Goal: Contribute content

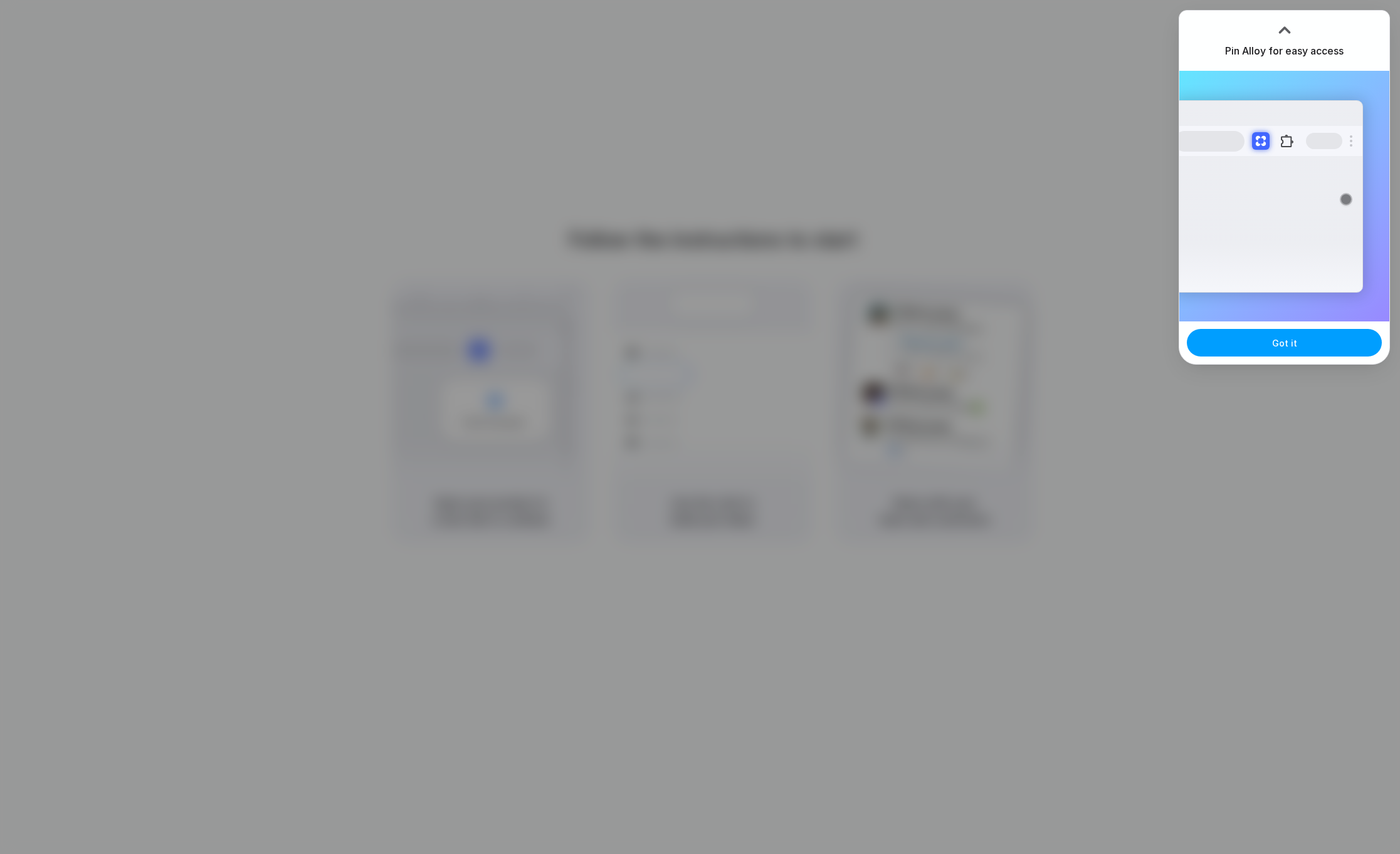
click at [1294, 347] on span "Got it" at bounding box center [1285, 343] width 25 height 13
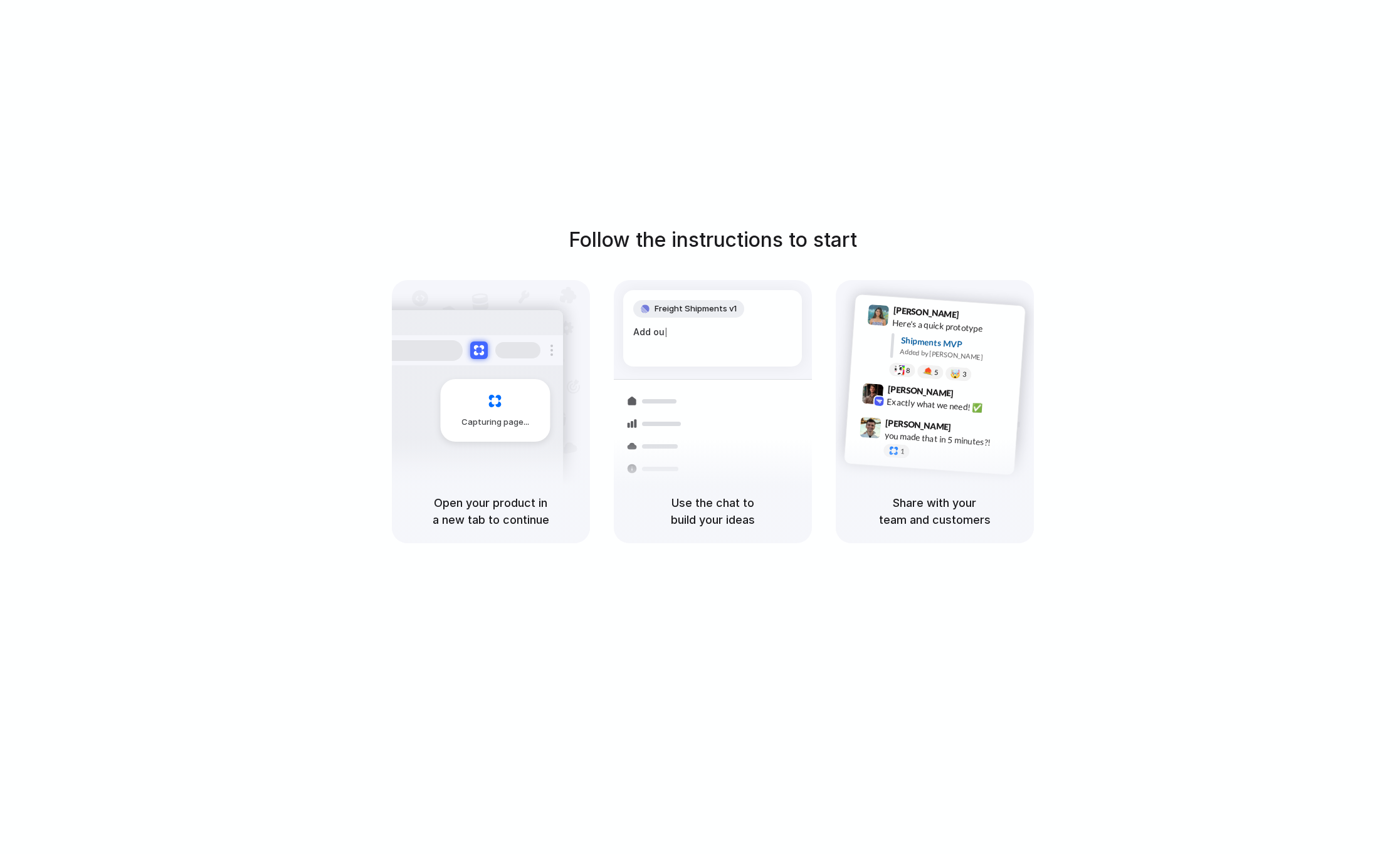
click at [1050, 163] on div "Follow the instructions to start Capturing page Open your product in a new tab …" at bounding box center [712, 439] width 1425 height 879
click at [700, 427] on div at bounding box center [700, 427] width 0 height 0
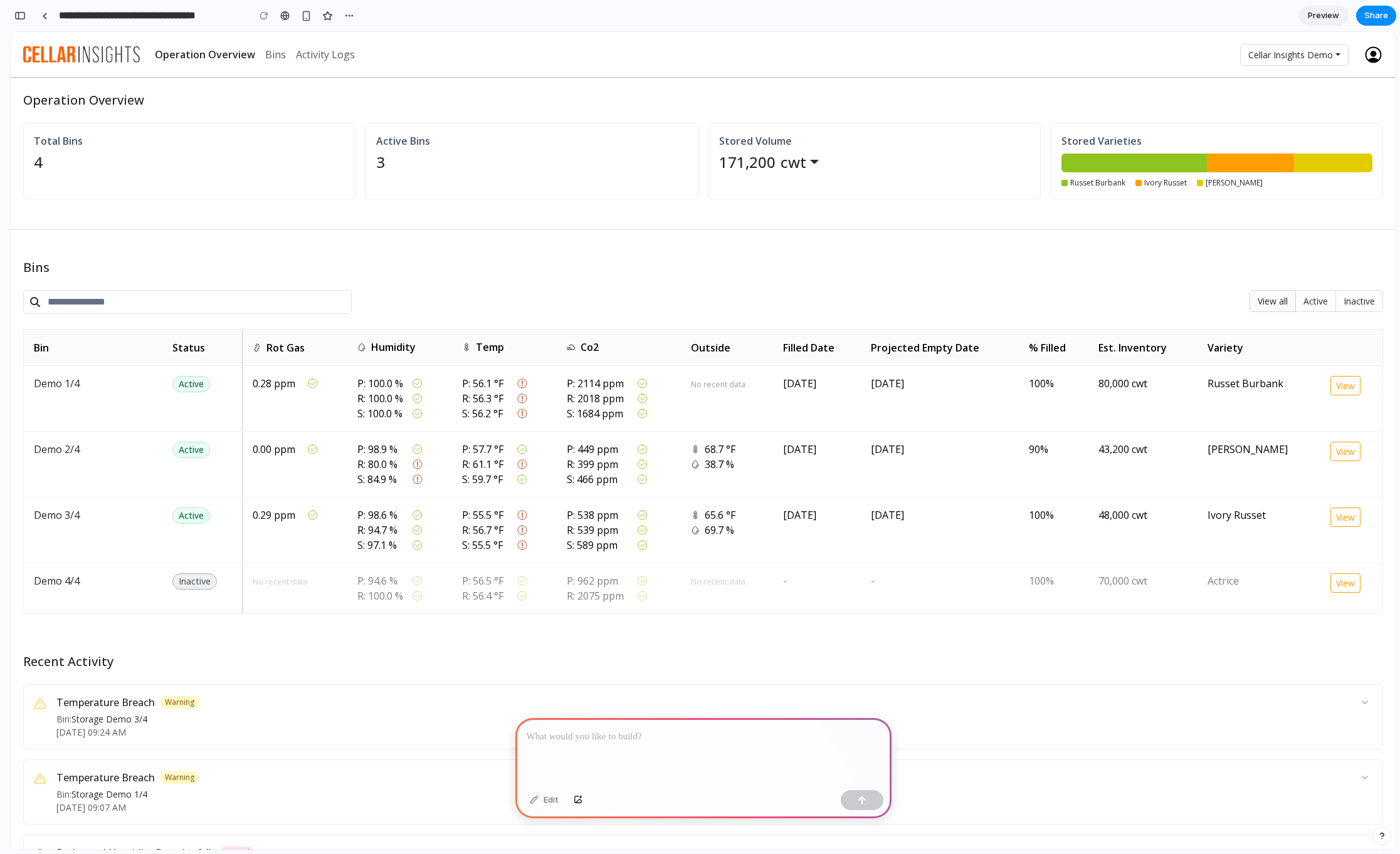
click at [698, 740] on p at bounding box center [704, 736] width 354 height 15
drag, startPoint x: 582, startPoint y: 738, endPoint x: 532, endPoint y: 736, distance: 50.0
click at [532, 736] on p "*******" at bounding box center [704, 736] width 354 height 15
click at [592, 734] on p "*******" at bounding box center [704, 736] width 354 height 15
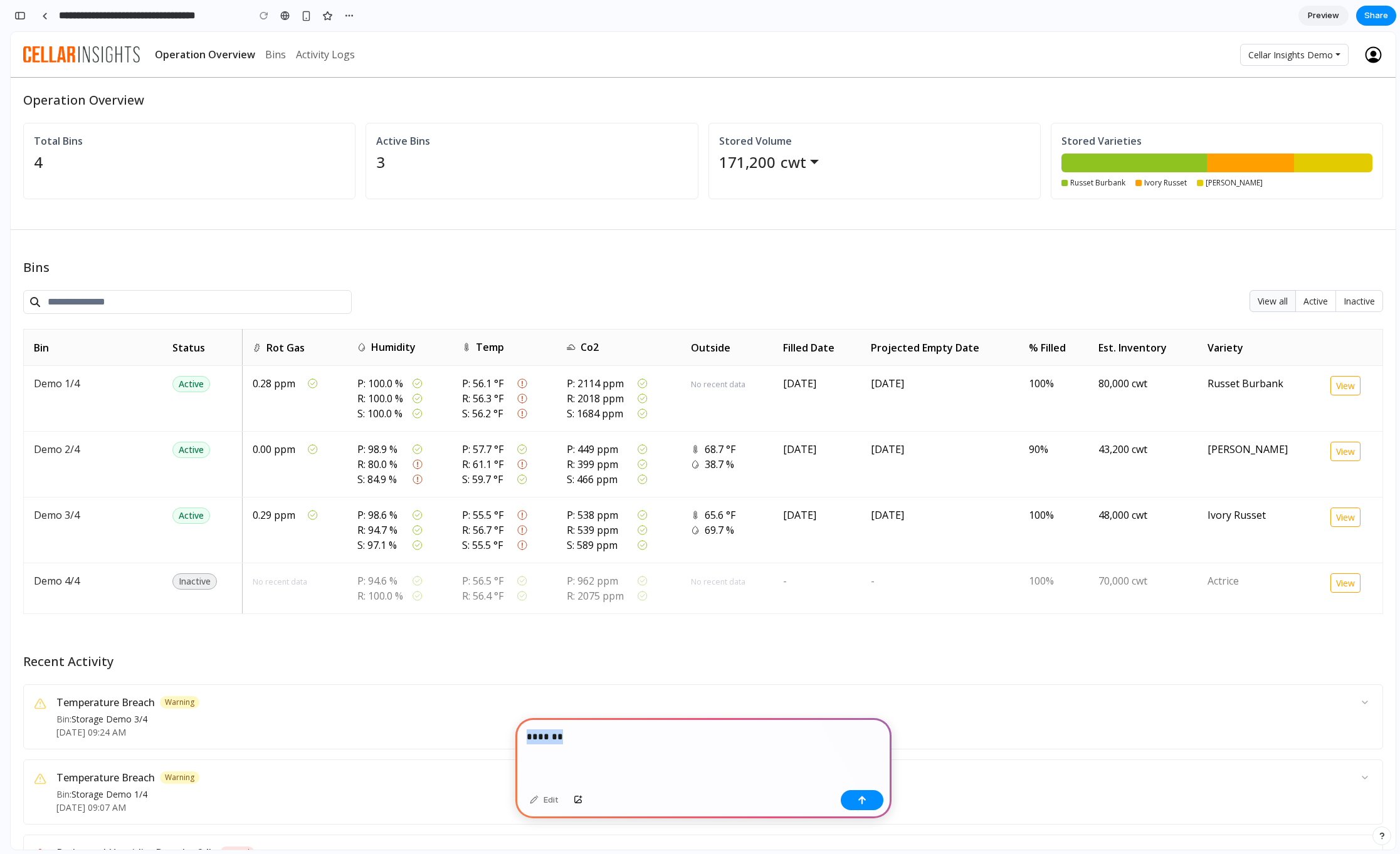
click at [592, 734] on p "*******" at bounding box center [704, 736] width 354 height 15
click at [862, 803] on div "button" at bounding box center [862, 800] width 9 height 9
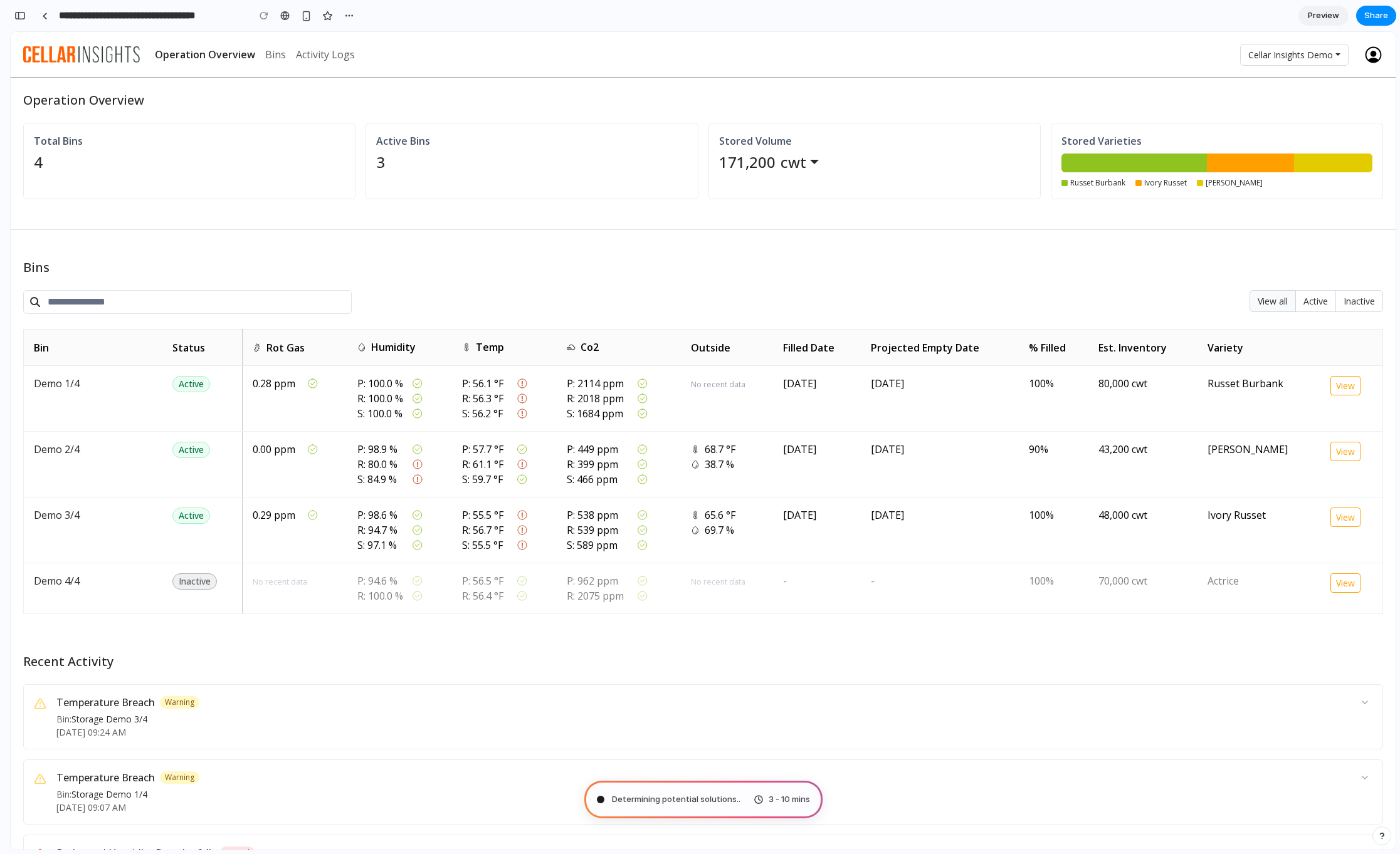
click at [651, 254] on div "Operation Overview Total Bins 4 Active Bins 3 Stored Volume 171,200 cwt Pounds …" at bounding box center [703, 589] width 1385 height 992
click at [16, 21] on button "button" at bounding box center [20, 16] width 20 height 20
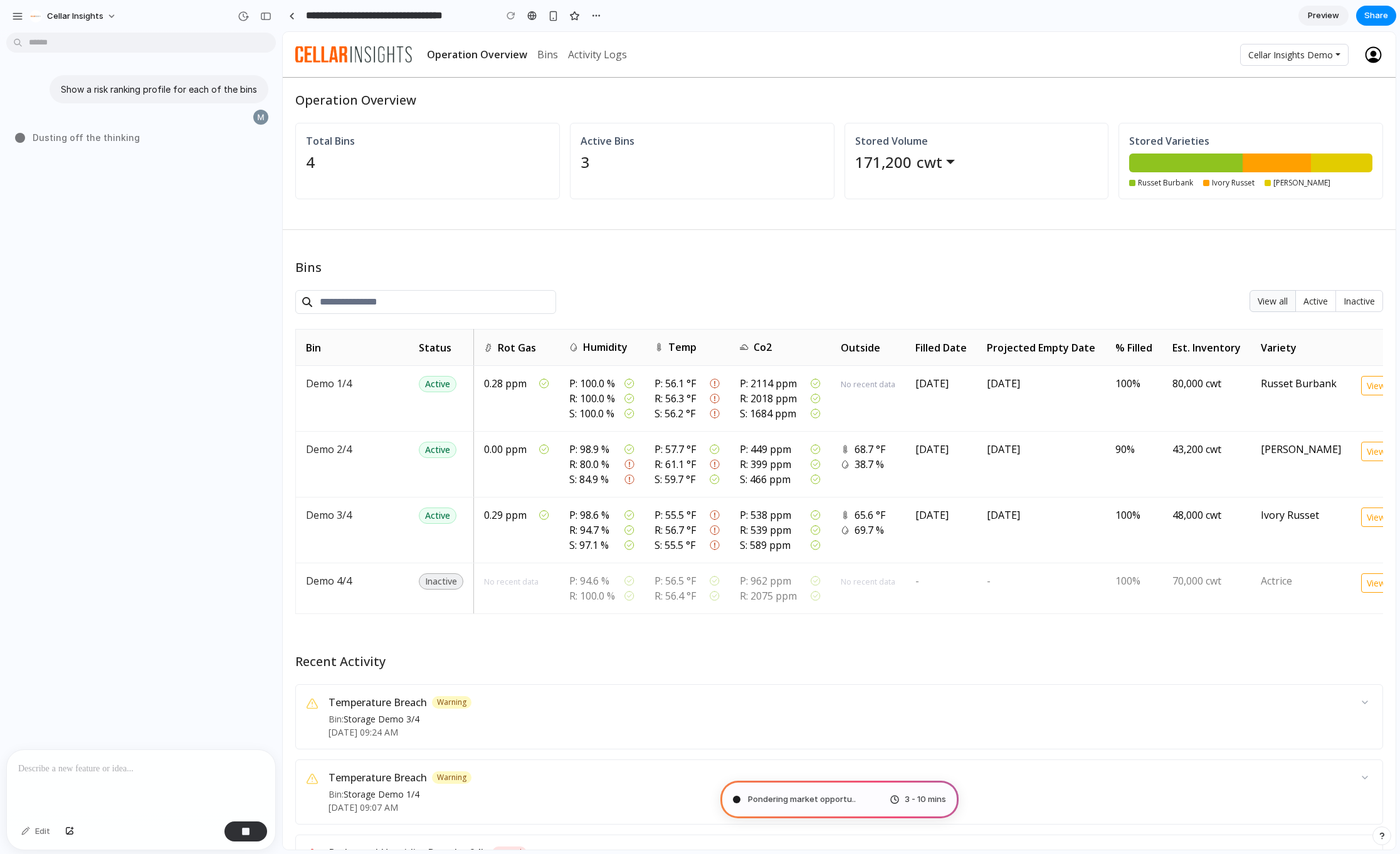
type input "**********"
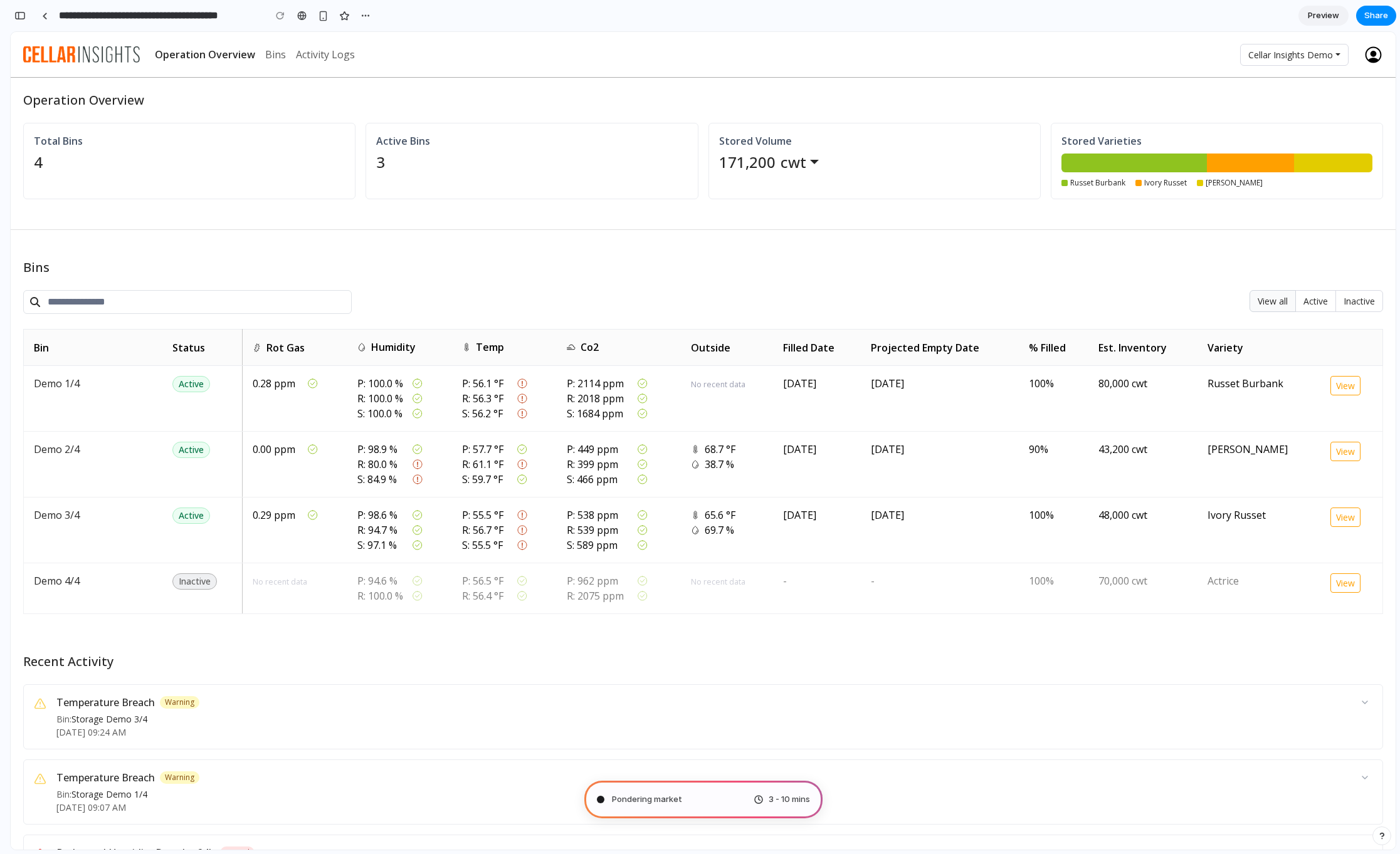
scroll to position [74, 0]
click at [22, 11] on button "button" at bounding box center [20, 16] width 20 height 20
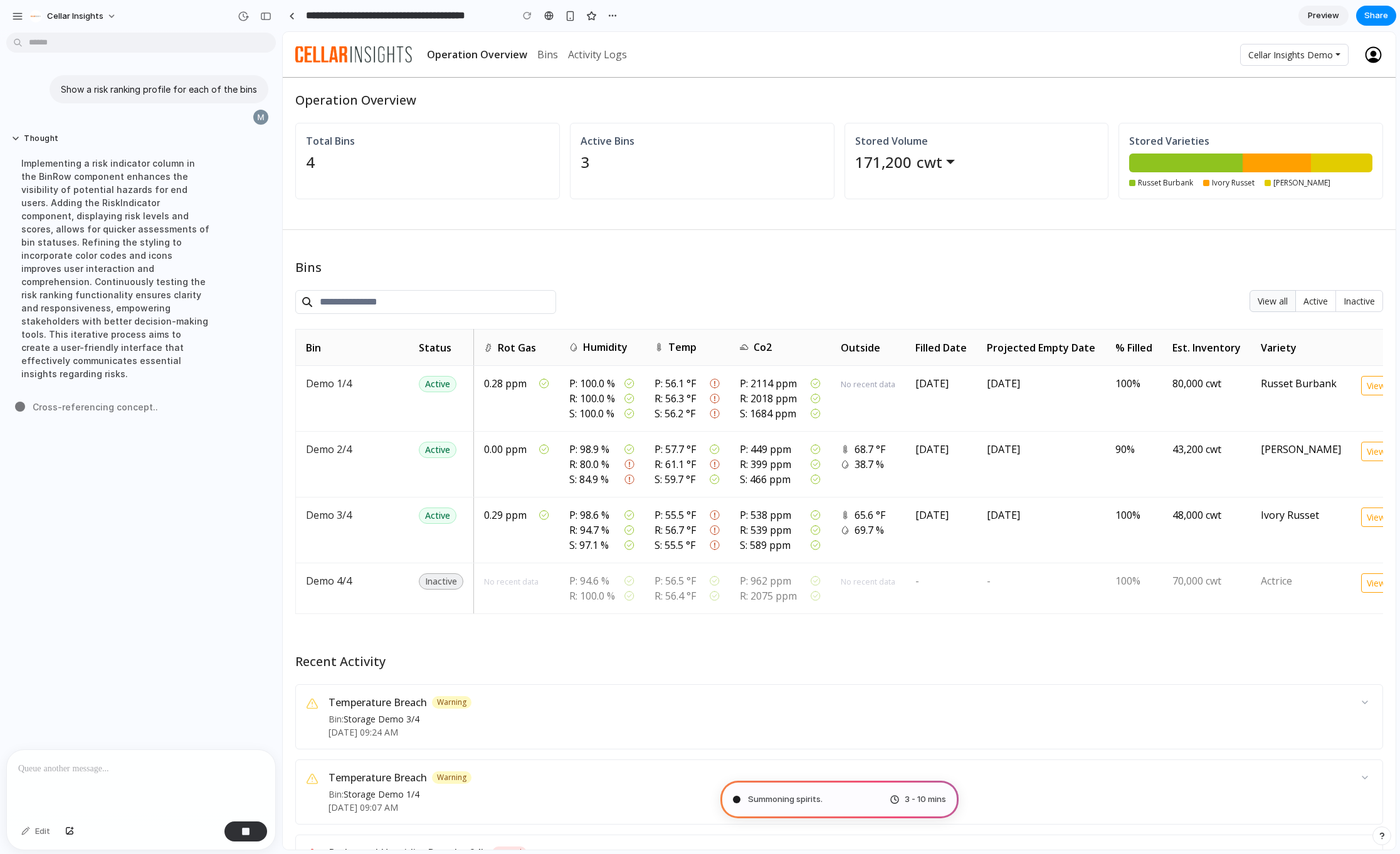
scroll to position [0, 0]
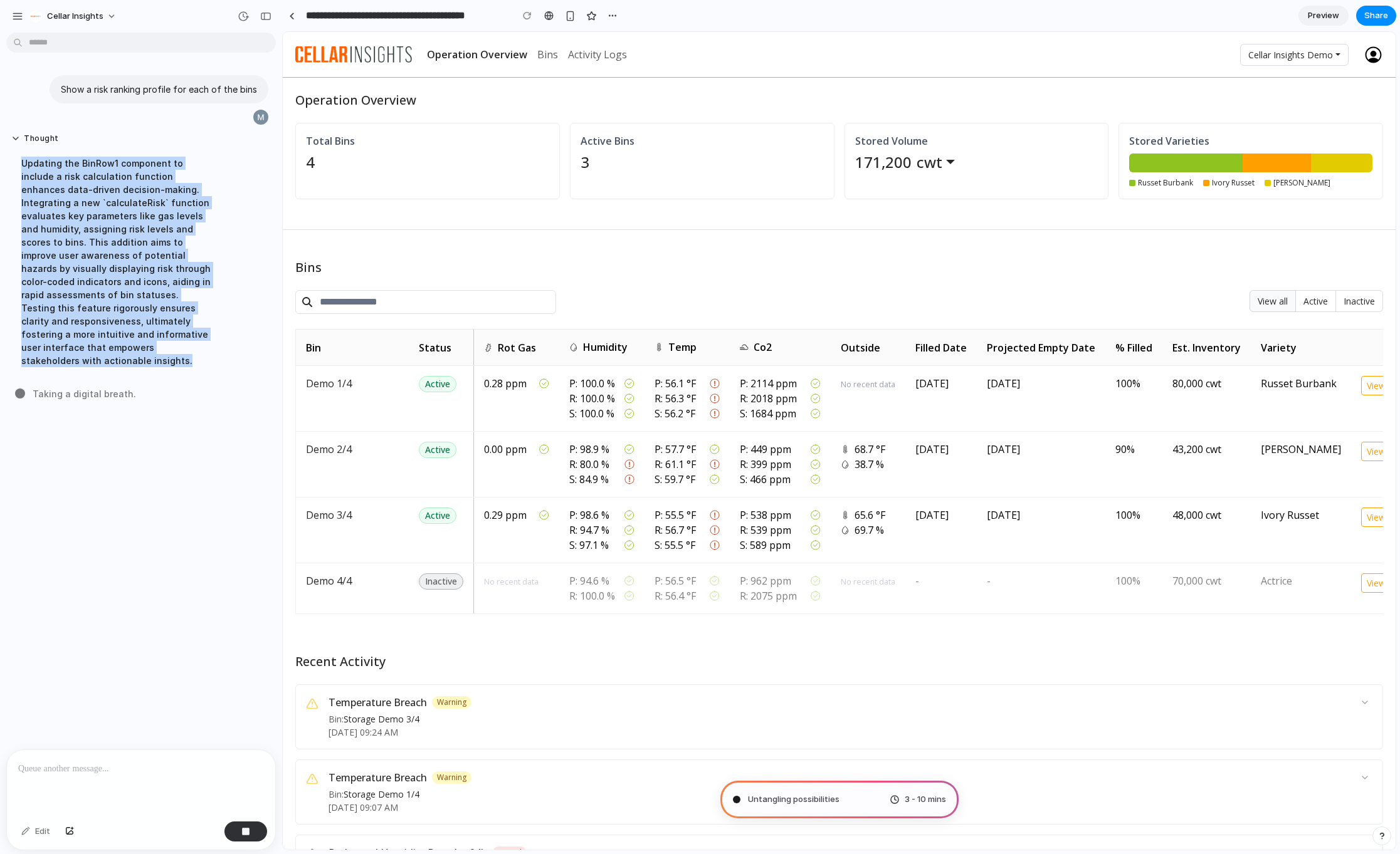
drag, startPoint x: 22, startPoint y: 162, endPoint x: 221, endPoint y: 349, distance: 273.1
click at [221, 349] on div "Updating the BinRow1 component to include a risk calculation function enhances …" at bounding box center [116, 262] width 209 height 226
click at [188, 334] on div "Updating the BinRow1 component to include a risk calculation function enhances …" at bounding box center [116, 262] width 209 height 226
drag, startPoint x: 66, startPoint y: 344, endPoint x: 22, endPoint y: 162, distance: 187.2
click at [22, 162] on div "Updating the BinRow1 component to include a risk calculation function enhances …" at bounding box center [116, 262] width 209 height 226
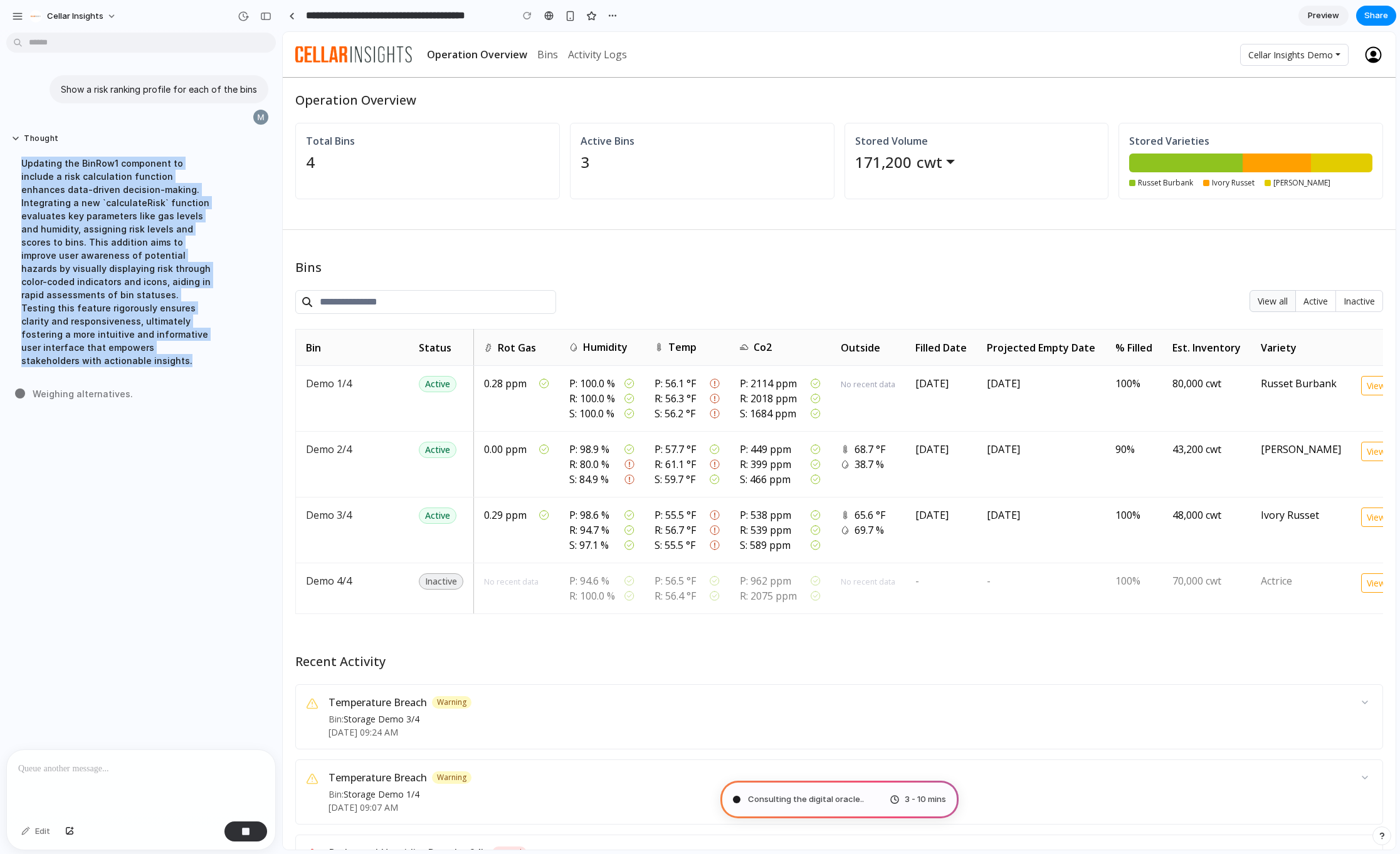
click at [20, 162] on div "Updating the BinRow1 component to include a risk calculation function enhances …" at bounding box center [116, 262] width 209 height 226
drag, startPoint x: 22, startPoint y: 162, endPoint x: 100, endPoint y: 359, distance: 211.9
click at [100, 359] on div "Updating the BinRow1 component to include a risk calculation function enhances …" at bounding box center [116, 262] width 209 height 226
click at [92, 336] on div "Updating the BinRow1 component to include a risk calculation function enhances …" at bounding box center [116, 262] width 209 height 226
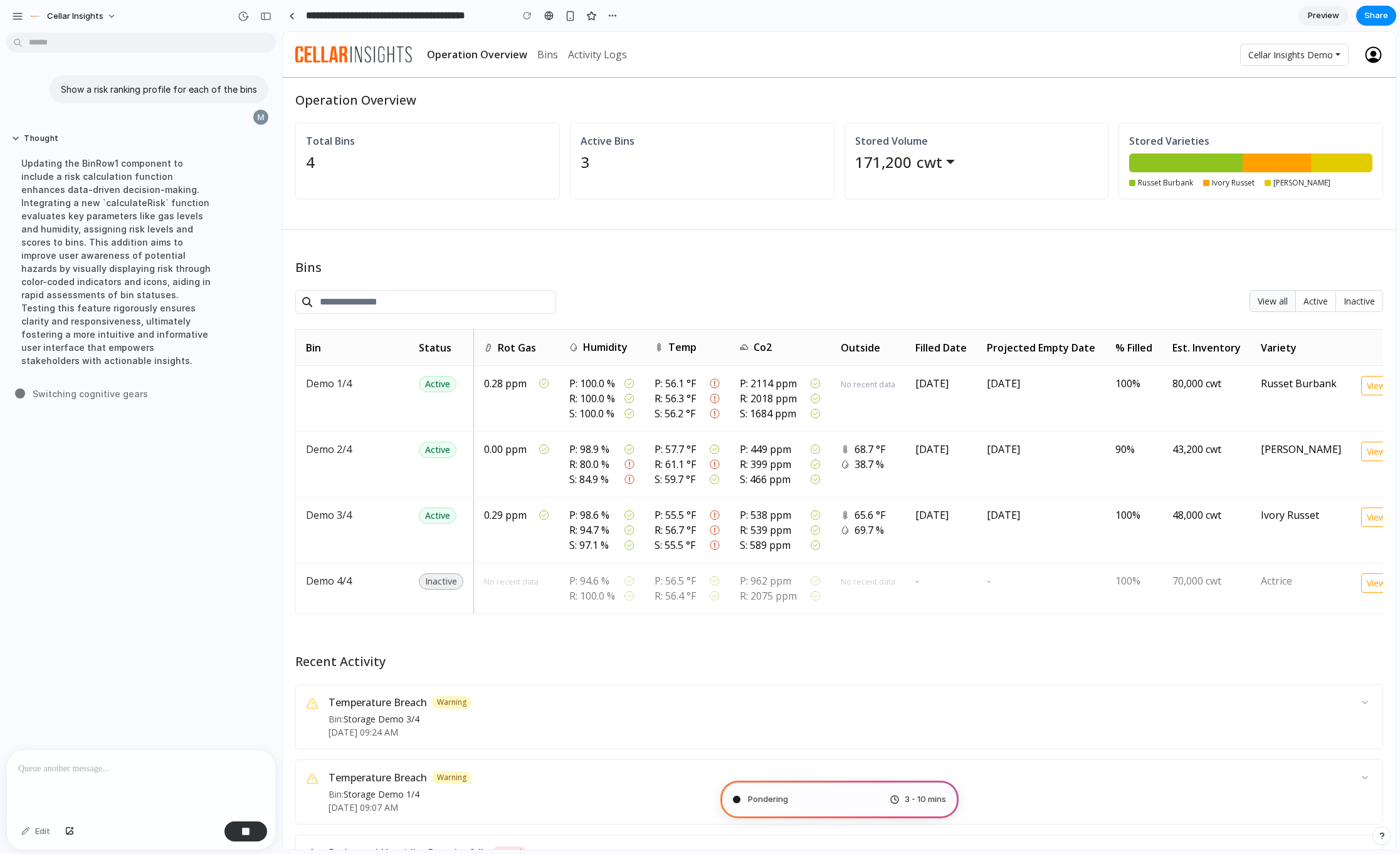
drag, startPoint x: 68, startPoint y: 345, endPoint x: 22, endPoint y: 161, distance: 189.7
click at [22, 161] on div "Updating the BinRow1 component to include a risk calculation function enhances …" at bounding box center [116, 262] width 209 height 226
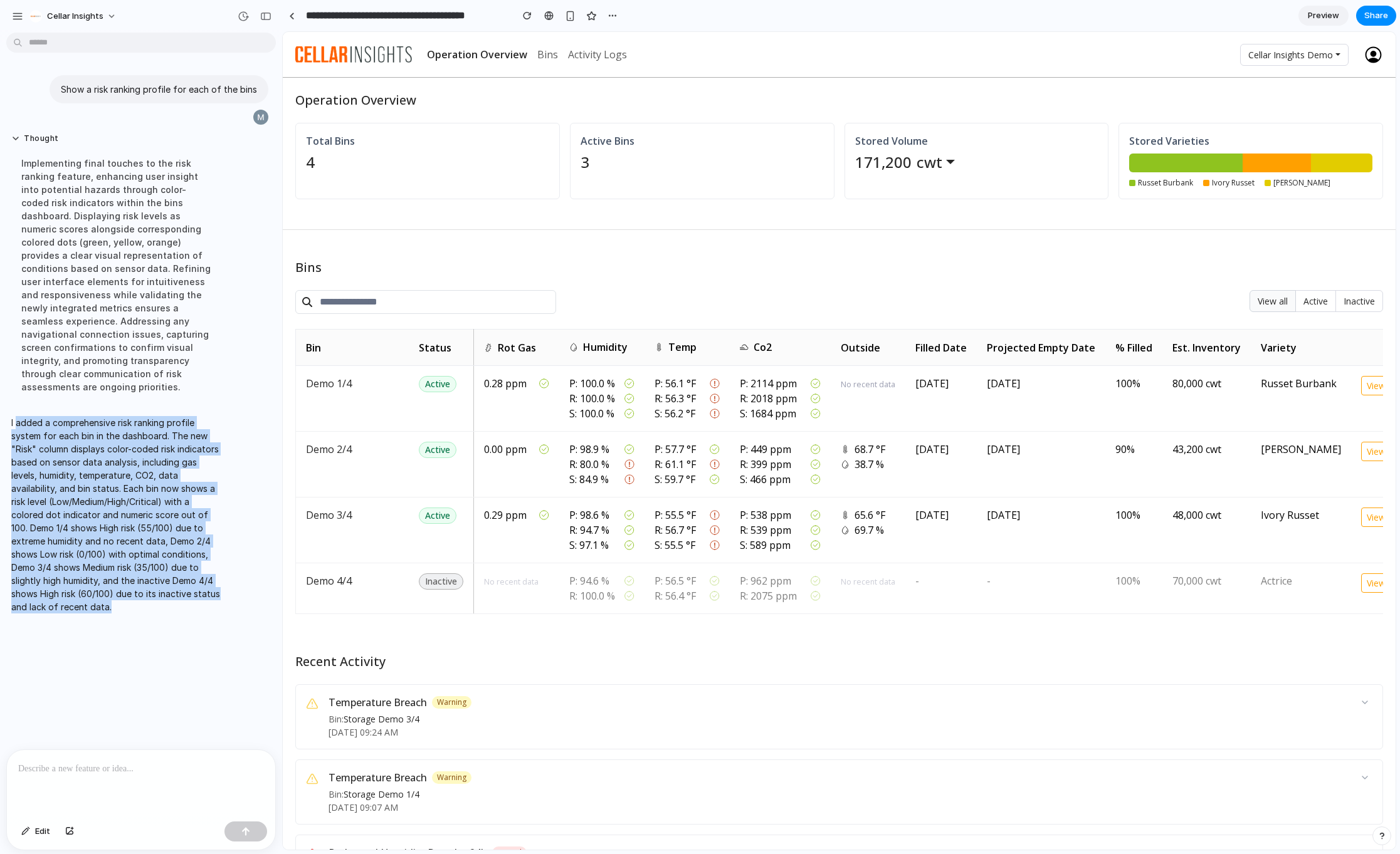
drag, startPoint x: 17, startPoint y: 423, endPoint x: 212, endPoint y: 609, distance: 269.5
click at [212, 609] on p "I added a comprehensive risk ranking profile system for each bin in the dashboa…" at bounding box center [116, 515] width 209 height 198
click at [175, 594] on p "I added a comprehensive risk ranking profile system for each bin in the dashboa…" at bounding box center [116, 515] width 209 height 198
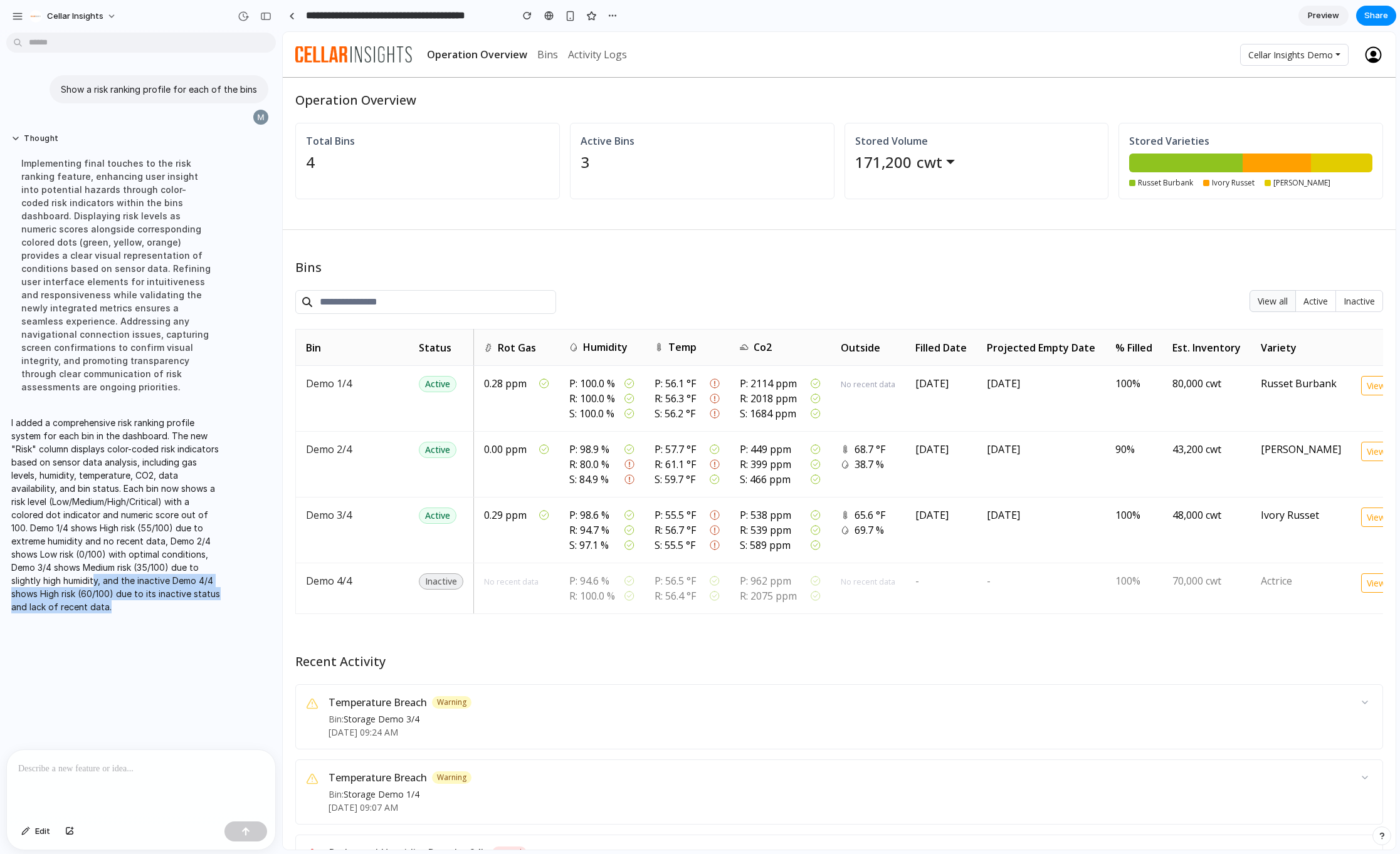
drag, startPoint x: 96, startPoint y: 583, endPoint x: 211, endPoint y: 612, distance: 118.6
click at [211, 612] on p "I added a comprehensive risk ranking profile system for each bin in the dashboa…" at bounding box center [116, 515] width 209 height 198
click at [198, 591] on p "I added a comprehensive risk ranking profile system for each bin in the dashboa…" at bounding box center [116, 515] width 209 height 198
click at [298, 17] on link at bounding box center [292, 16] width 19 height 19
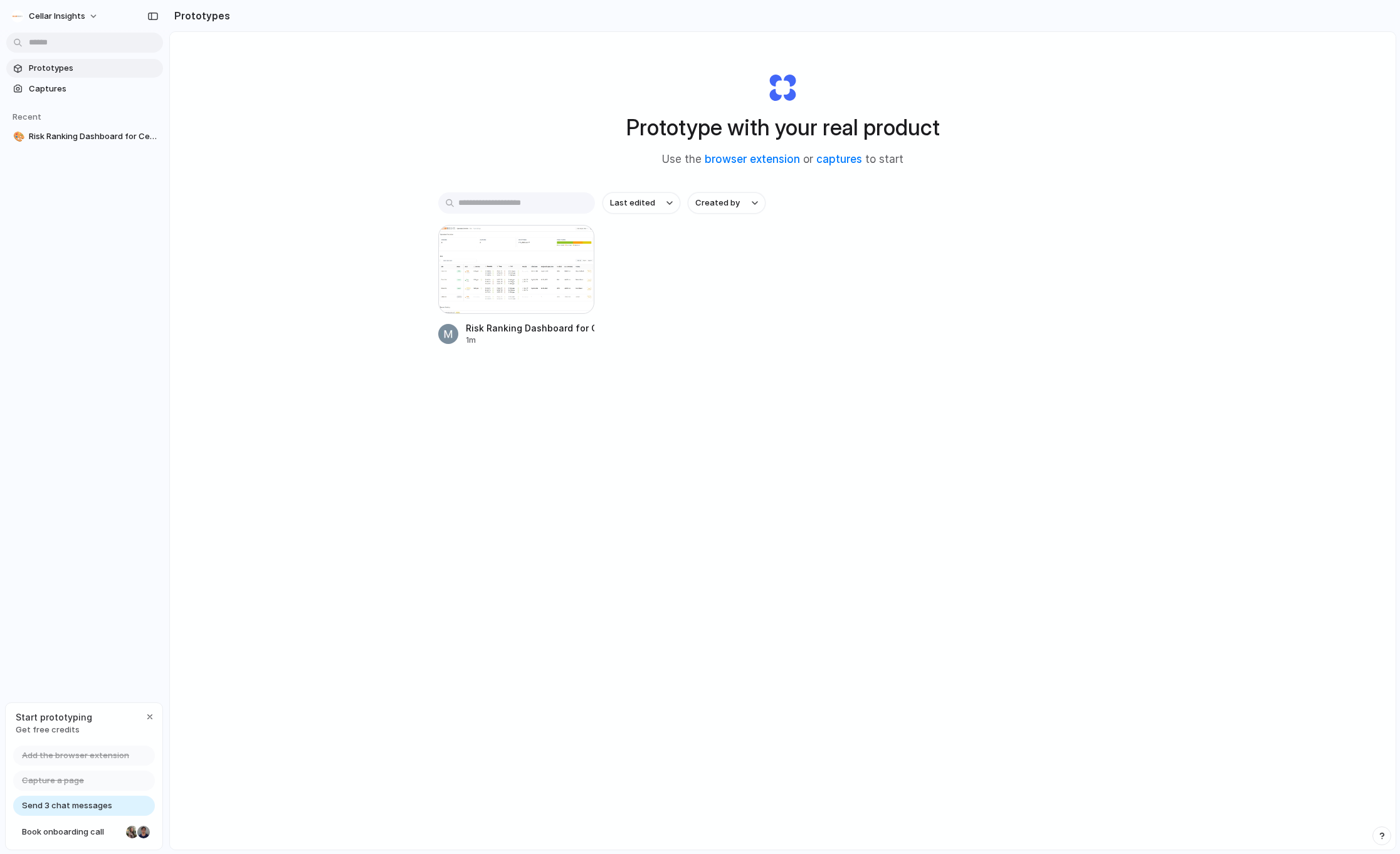
click at [351, 272] on div "Prototype with your real product Use the browser extension or captures to start…" at bounding box center [782, 474] width 1225 height 884
